Goal: Find specific page/section: Find specific page/section

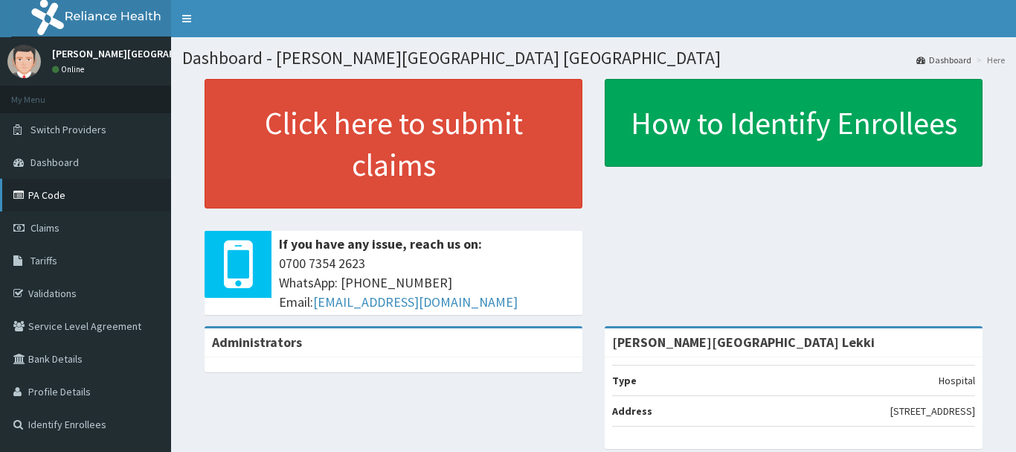
click at [46, 201] on link "PA Code" at bounding box center [85, 195] width 171 height 33
click at [63, 205] on link "PA Code" at bounding box center [85, 195] width 171 height 33
